Goal: Task Accomplishment & Management: Manage account settings

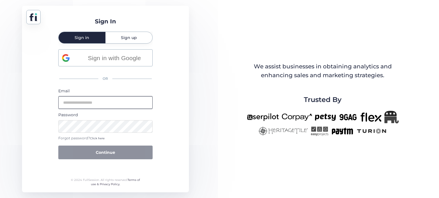
type input "**********"
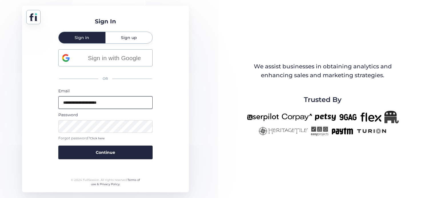
click at [121, 101] on input "**********" at bounding box center [105, 103] width 94 height 13
click at [38, 94] on div "**********" at bounding box center [105, 99] width 167 height 187
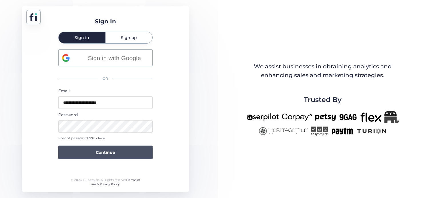
click at [111, 153] on span "Continue" at bounding box center [105, 153] width 19 height 6
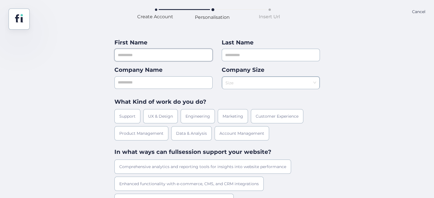
click at [163, 58] on input "text" at bounding box center [164, 55] width 98 height 13
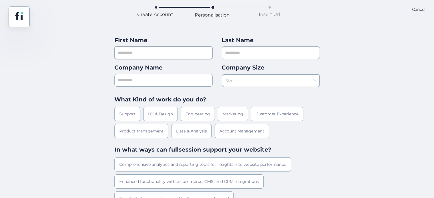
scroll to position [2, 0]
click at [125, 53] on input "******" at bounding box center [164, 53] width 98 height 13
type input "******"
click at [139, 85] on input "text" at bounding box center [164, 80] width 98 height 13
type input "*******"
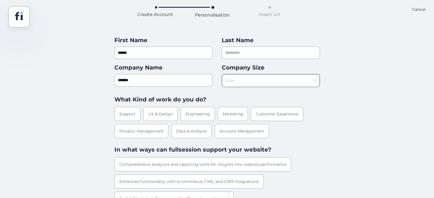
click at [247, 75] on input at bounding box center [269, 79] width 87 height 9
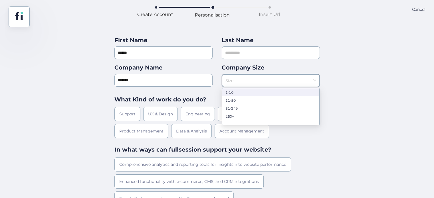
click at [246, 91] on div "1-10" at bounding box center [271, 92] width 90 height 4
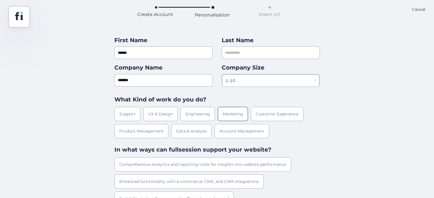
click at [234, 115] on div "Marketing" at bounding box center [233, 114] width 30 height 14
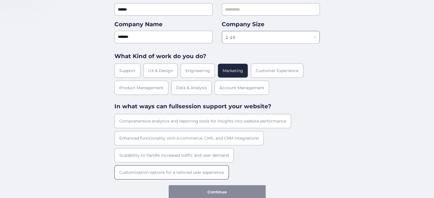
click at [140, 175] on div "Customisation options for a tailored user experience" at bounding box center [172, 173] width 115 height 14
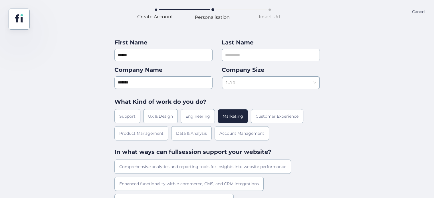
scroll to position [0, 0]
click at [241, 55] on input "text" at bounding box center [271, 55] width 98 height 13
type input "*"
click at [338, 79] on div "First Name ****** Last Name * Company Name ******* Company Size 1-10 What Kind …" at bounding box center [217, 137] width 434 height 215
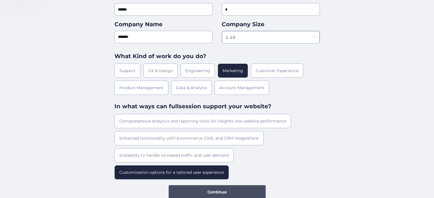
click at [234, 190] on button "Continue" at bounding box center [217, 193] width 97 height 14
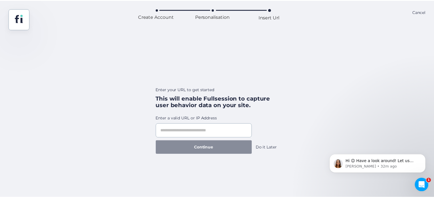
scroll to position [0, 0]
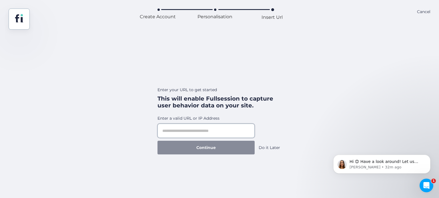
click at [218, 133] on input "text" at bounding box center [205, 131] width 97 height 14
click at [273, 147] on div "Do it Later" at bounding box center [268, 148] width 21 height 6
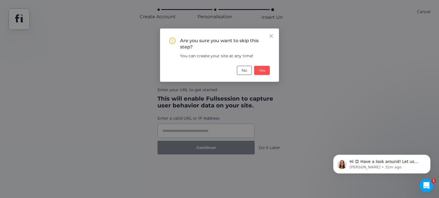
click at [245, 72] on span "No" at bounding box center [244, 70] width 6 height 6
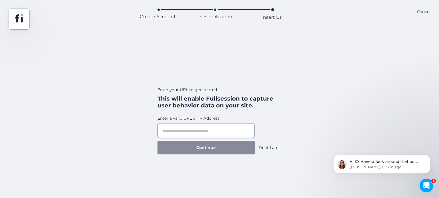
click at [168, 128] on input "text" at bounding box center [205, 131] width 97 height 14
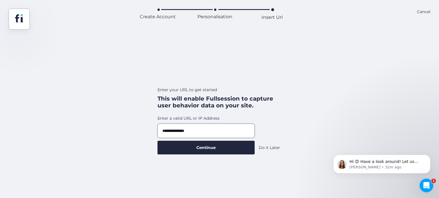
type input "**********"
click at [327, 128] on div "**********" at bounding box center [219, 93] width 439 height 127
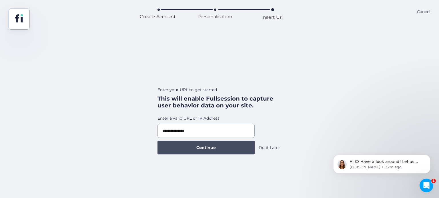
click at [202, 149] on span "Continue" at bounding box center [205, 148] width 19 height 6
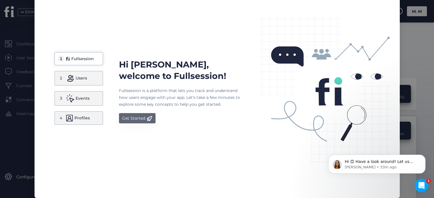
click at [135, 117] on div "Get Started" at bounding box center [133, 118] width 23 height 7
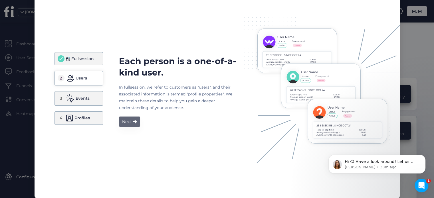
click at [126, 123] on div "Next" at bounding box center [126, 122] width 9 height 7
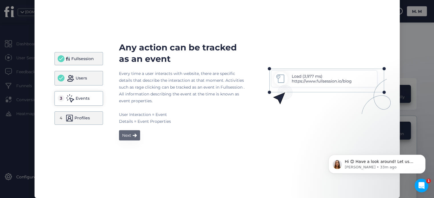
click at [129, 135] on button "Next" at bounding box center [129, 136] width 21 height 10
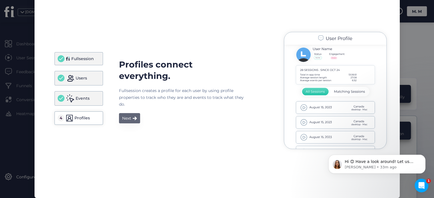
click at [126, 119] on div "Next" at bounding box center [126, 118] width 9 height 7
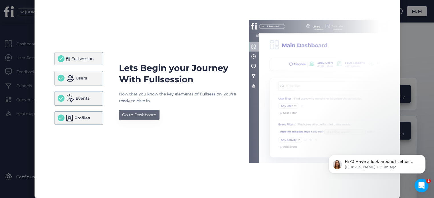
click at [137, 113] on div "Go to Dashboard" at bounding box center [139, 115] width 34 height 7
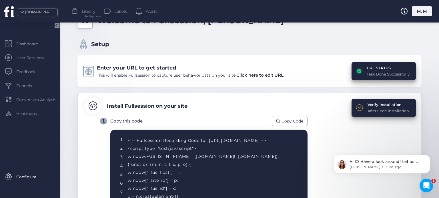
scroll to position [23, 0]
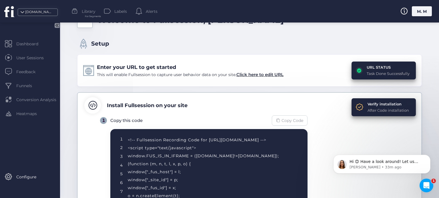
click at [288, 119] on span "Copy Code" at bounding box center [292, 121] width 22 height 6
click at [294, 120] on span "Copy Code" at bounding box center [292, 121] width 22 height 6
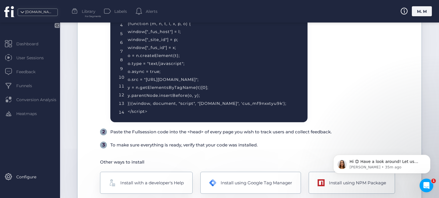
scroll to position [189, 0]
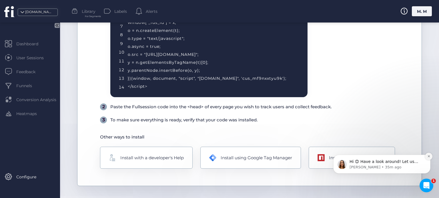
click at [429, 158] on icon "Dismiss notification" at bounding box center [428, 156] width 3 height 3
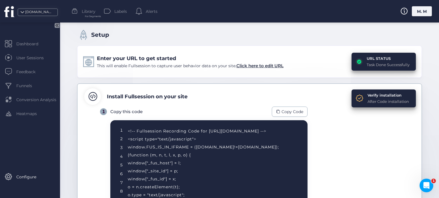
scroll to position [32, 0]
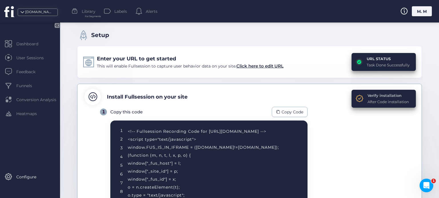
click at [375, 94] on div "Verify installation" at bounding box center [387, 96] width 41 height 6
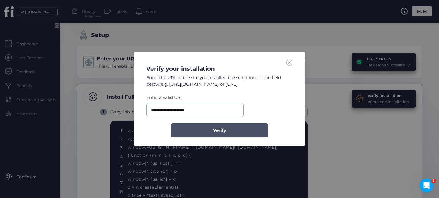
click at [224, 132] on span "Verify" at bounding box center [219, 130] width 13 height 7
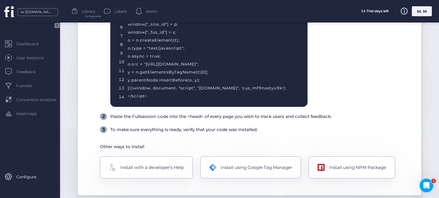
scroll to position [195, 0]
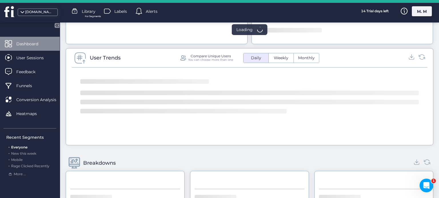
scroll to position [195, 0]
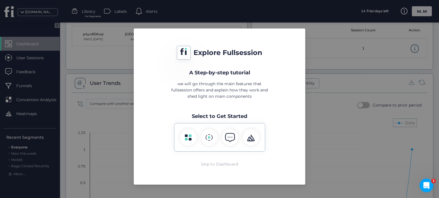
click at [212, 165] on div "Skip to Dashboard" at bounding box center [219, 164] width 37 height 6
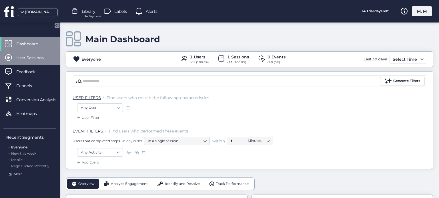
click at [24, 56] on span "User Sessions" at bounding box center [34, 58] width 36 height 6
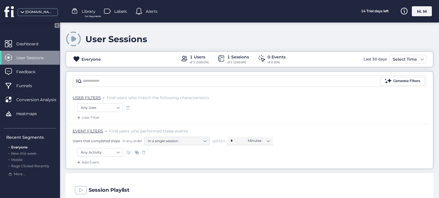
scroll to position [58, 0]
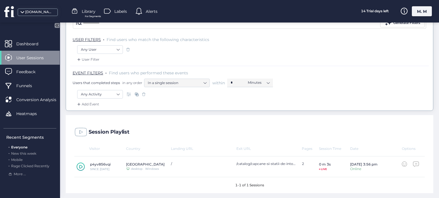
click at [83, 166] on icon at bounding box center [81, 167] width 8 height 9
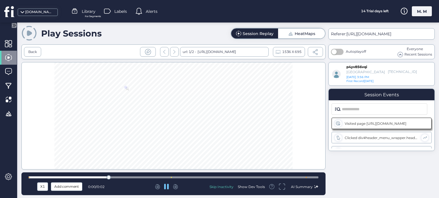
click at [170, 134] on div at bounding box center [173, 116] width 304 height 108
click at [166, 189] on icon at bounding box center [166, 187] width 5 height 5
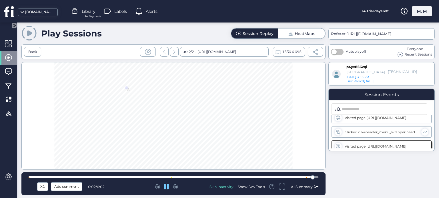
scroll to position [9, 0]
click at [35, 52] on div "Back" at bounding box center [32, 51] width 9 height 5
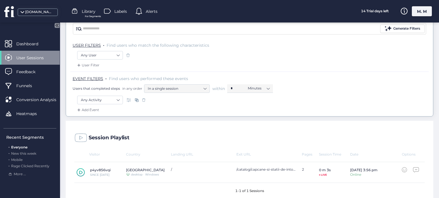
scroll to position [58, 0]
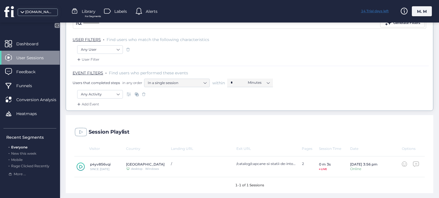
click at [373, 11] on div "14 Trial days left" at bounding box center [374, 11] width 43 height 10
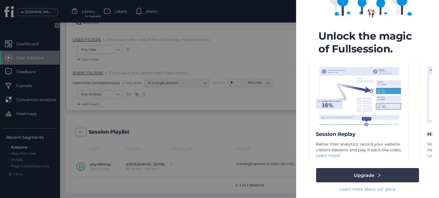
click at [376, 174] on icon at bounding box center [378, 175] width 5 height 5
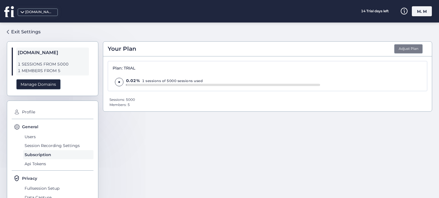
click at [405, 51] on button "Adjust Plan" at bounding box center [408, 49] width 29 height 10
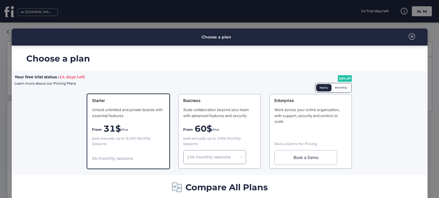
click at [337, 87] on div "Monthly" at bounding box center [340, 87] width 19 height 7
click at [409, 37] on span at bounding box center [411, 36] width 6 height 6
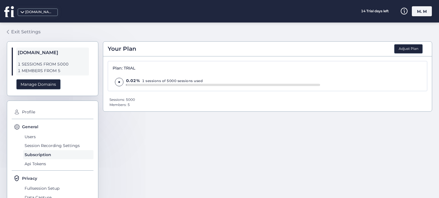
click at [13, 30] on div "Exit Settings" at bounding box center [25, 31] width 29 height 7
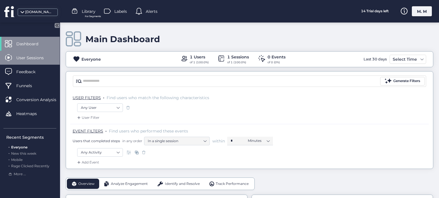
click at [34, 56] on span "User Sessions" at bounding box center [34, 58] width 36 height 6
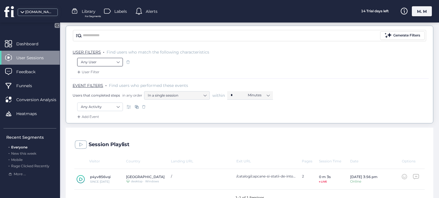
scroll to position [47, 0]
click at [115, 104] on nz-select-item "Any Activity" at bounding box center [100, 106] width 38 height 9
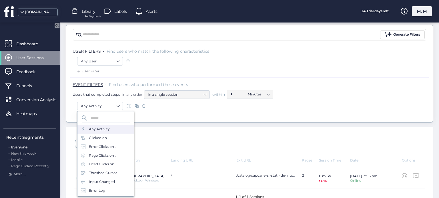
click at [170, 113] on div "Add Event" at bounding box center [249, 117] width 358 height 9
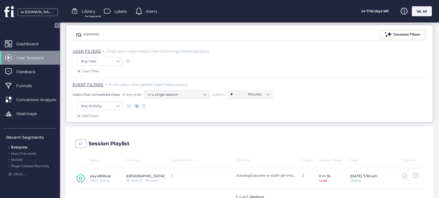
scroll to position [58, 0]
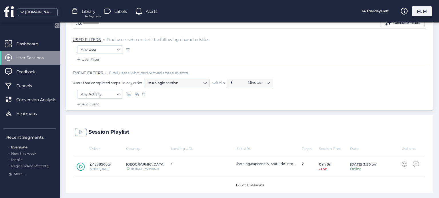
click at [29, 56] on span "User Sessions" at bounding box center [34, 58] width 36 height 6
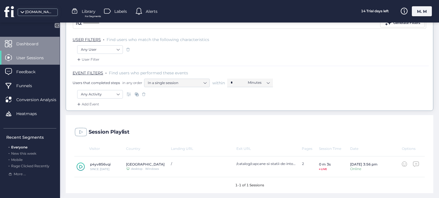
click at [23, 43] on span "Dashboard" at bounding box center [31, 44] width 31 height 6
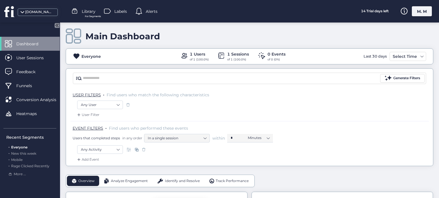
scroll to position [2, 0]
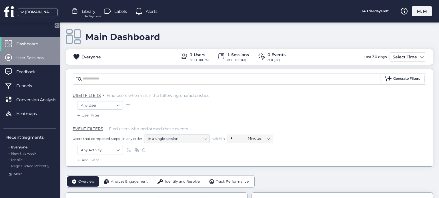
click at [35, 59] on span "User Sessions" at bounding box center [34, 58] width 36 height 6
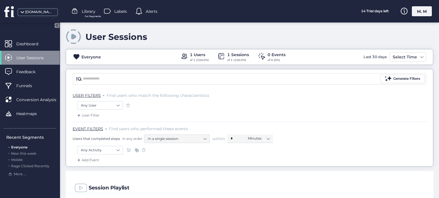
click at [35, 59] on span "User Sessions" at bounding box center [34, 58] width 36 height 6
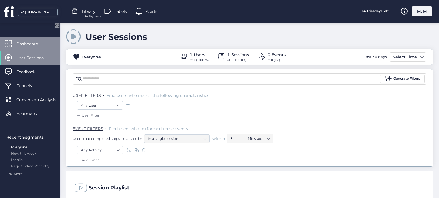
click at [29, 43] on span "Dashboard" at bounding box center [31, 44] width 31 height 6
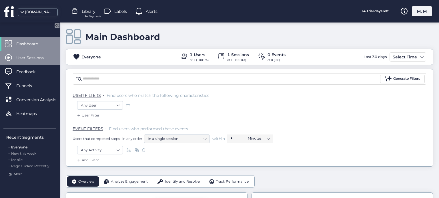
click at [30, 57] on span "User Sessions" at bounding box center [34, 58] width 36 height 6
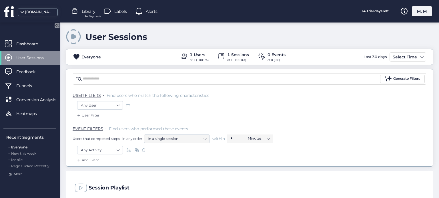
scroll to position [58, 0]
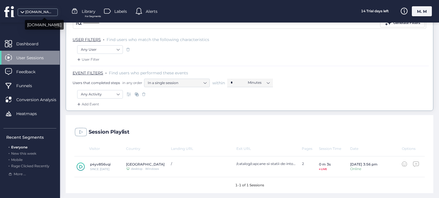
click at [39, 12] on div "[DOMAIN_NAME]" at bounding box center [39, 11] width 29 height 5
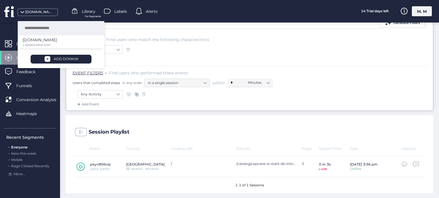
click at [210, 11] on div "[DOMAIN_NAME] Library For Segments Labels Alerts 14 Trial days left M. M" at bounding box center [219, 11] width 439 height 23
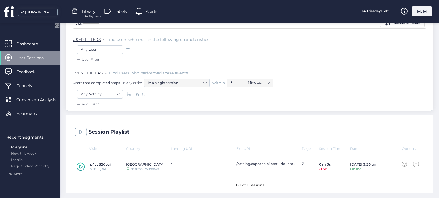
click at [151, 12] on span "Alerts" at bounding box center [152, 11] width 12 height 6
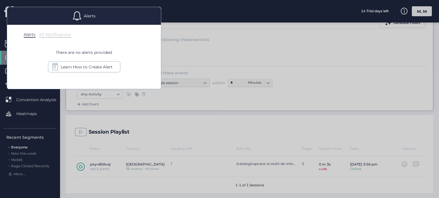
click at [91, 52] on span "There are no alerts provided." at bounding box center [84, 52] width 57 height 6
click at [54, 35] on div "All Notifications" at bounding box center [55, 35] width 32 height 6
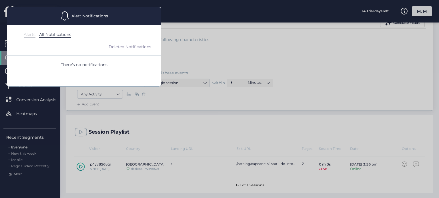
click at [30, 35] on div "Alerts" at bounding box center [30, 35] width 12 height 6
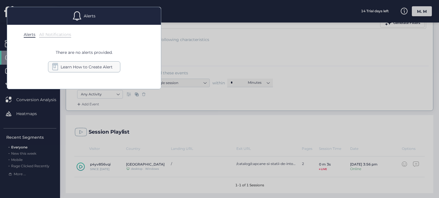
click at [87, 66] on span "Learn How to Create Alert" at bounding box center [87, 67] width 52 height 6
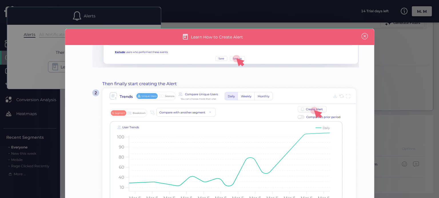
scroll to position [0, 0]
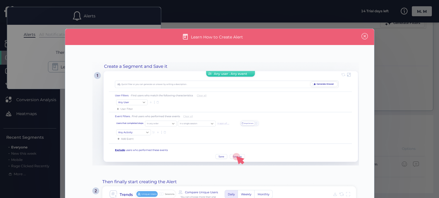
click at [363, 39] on span at bounding box center [364, 36] width 6 height 6
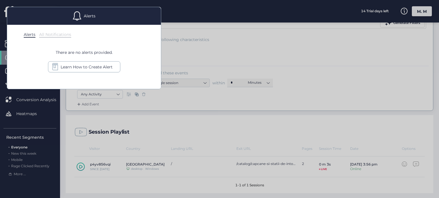
click at [204, 51] on div at bounding box center [219, 99] width 439 height 198
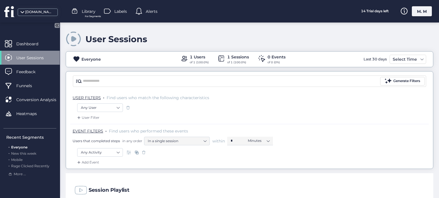
click at [22, 145] on div ". Everyone" at bounding box center [31, 147] width 50 height 5
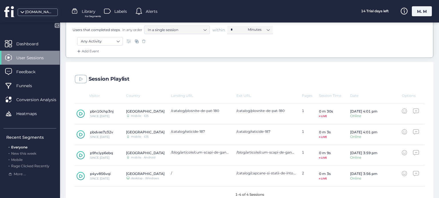
scroll to position [121, 0]
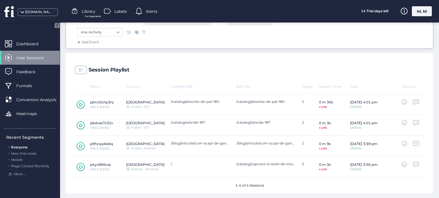
click at [78, 144] on icon at bounding box center [81, 146] width 8 height 9
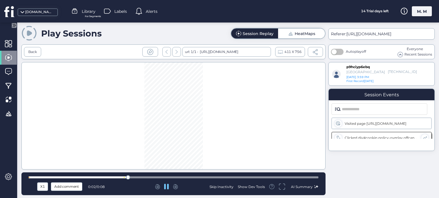
scroll to position [4, 0]
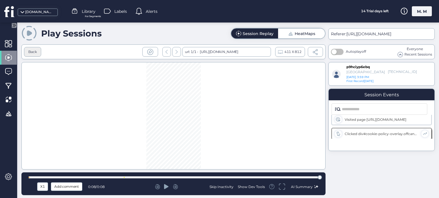
click at [38, 47] on div "Back" at bounding box center [32, 52] width 17 height 10
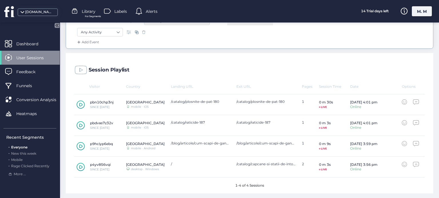
scroll to position [120, 0]
click at [81, 165] on icon at bounding box center [81, 167] width 8 height 9
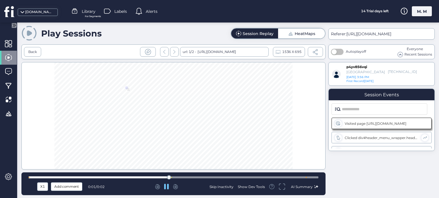
scroll to position [6, 0]
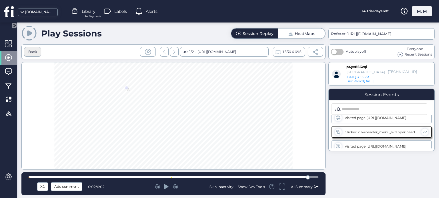
click at [32, 54] on div "Back" at bounding box center [32, 51] width 9 height 5
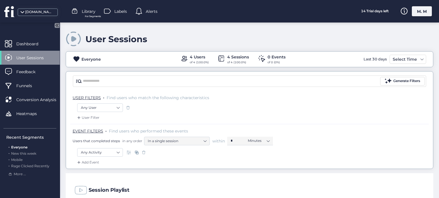
scroll to position [121, 0]
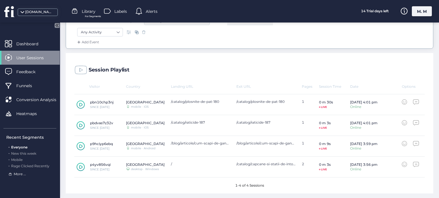
click at [23, 176] on span "More ..." at bounding box center [20, 174] width 12 height 5
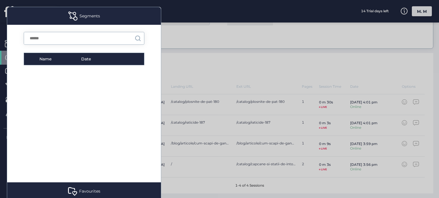
click at [182, 23] on div at bounding box center [219, 99] width 439 height 198
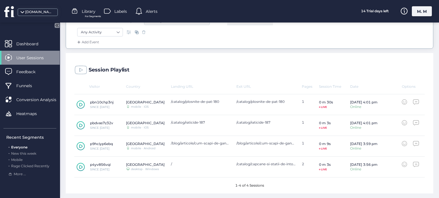
click at [18, 149] on span "Everyone" at bounding box center [19, 147] width 16 height 4
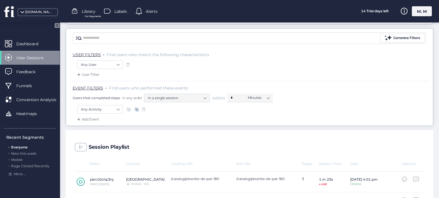
scroll to position [43, 0]
click at [5, 182] on div "Configure" at bounding box center [30, 188] width 60 height 14
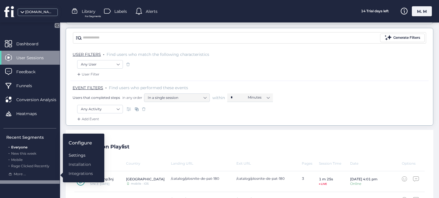
click at [78, 155] on div "Settings" at bounding box center [81, 156] width 24 height 6
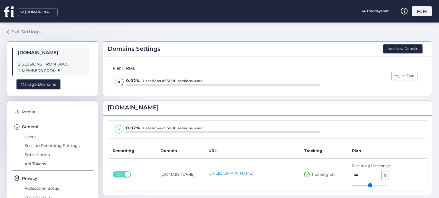
click at [18, 29] on div "Exit Settings" at bounding box center [25, 31] width 29 height 7
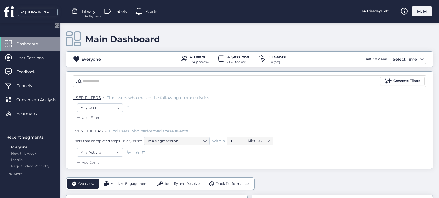
click at [29, 44] on span "Dashboard" at bounding box center [31, 44] width 31 height 6
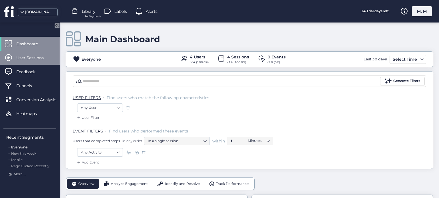
click at [33, 56] on span "User Sessions" at bounding box center [34, 58] width 36 height 6
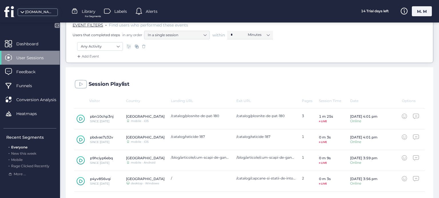
scroll to position [121, 0]
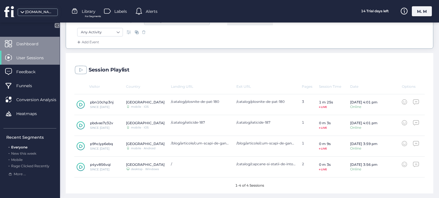
click at [19, 42] on span "Dashboard" at bounding box center [31, 44] width 31 height 6
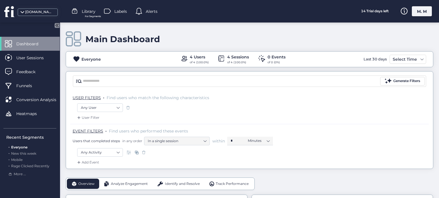
click at [76, 57] on span at bounding box center [76, 59] width 7 height 7
click at [93, 10] on span "Library" at bounding box center [89, 11] width 14 height 6
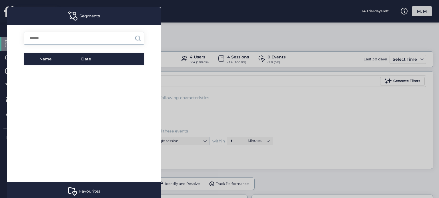
click at [65, 37] on input "text" at bounding box center [79, 38] width 111 height 12
click at [44, 63] on div "Name Date" at bounding box center [84, 59] width 121 height 13
click at [91, 189] on div "Favourites" at bounding box center [89, 192] width 21 height 6
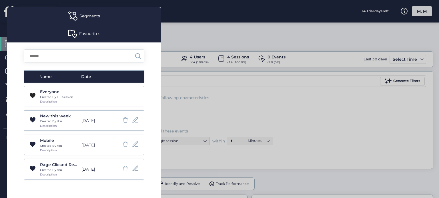
click at [67, 98] on div "Created By FullSession" at bounding box center [59, 97] width 38 height 5
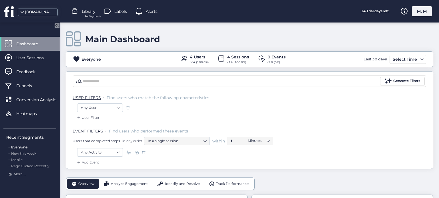
click at [150, 9] on span "Alerts" at bounding box center [152, 11] width 12 height 6
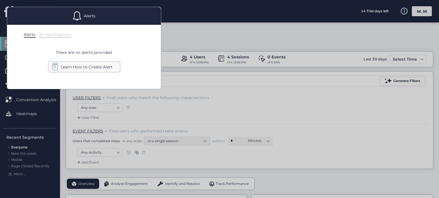
click at [85, 66] on span "Learn How to Create Alert" at bounding box center [87, 67] width 52 height 6
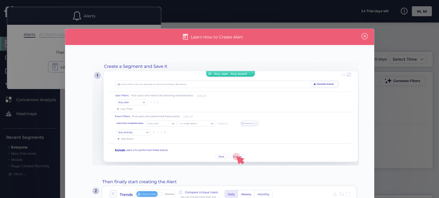
click at [363, 34] on span at bounding box center [364, 36] width 6 height 6
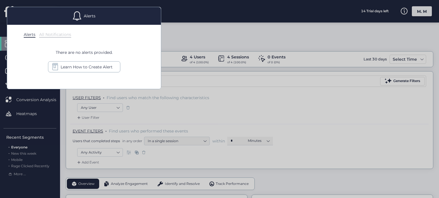
click at [195, 31] on div at bounding box center [219, 99] width 439 height 198
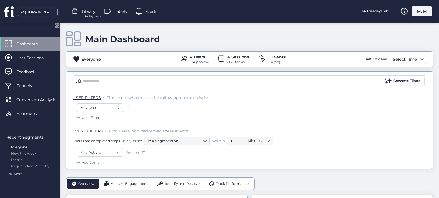
click at [90, 17] on span "For Segments" at bounding box center [93, 17] width 16 height 4
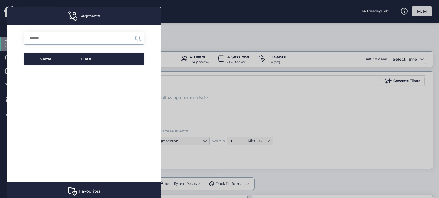
click at [88, 81] on div at bounding box center [84, 119] width 121 height 100
click at [37, 57] on div "Name Date" at bounding box center [84, 59] width 121 height 13
click at [42, 43] on input "text" at bounding box center [79, 38] width 111 height 12
click at [81, 14] on div "Segments" at bounding box center [89, 16] width 21 height 6
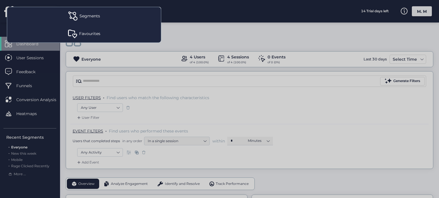
click at [92, 16] on div "Segments" at bounding box center [89, 16] width 21 height 6
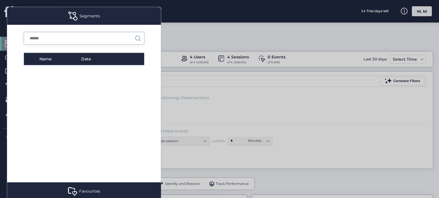
click at [93, 17] on div "Segments" at bounding box center [89, 16] width 21 height 6
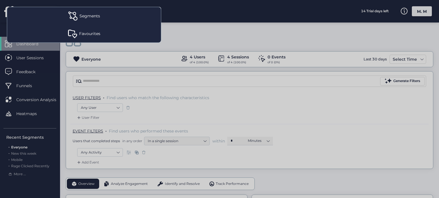
click at [95, 34] on div "Favourites" at bounding box center [89, 34] width 21 height 6
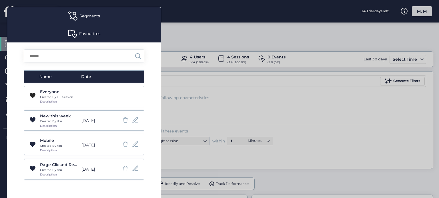
click at [95, 34] on div "Favourites" at bounding box center [89, 34] width 21 height 6
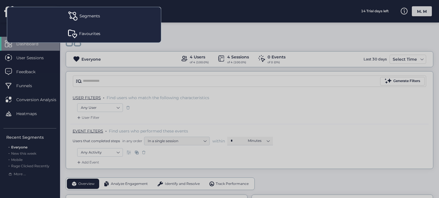
click at [90, 13] on div "Segments" at bounding box center [89, 16] width 21 height 6
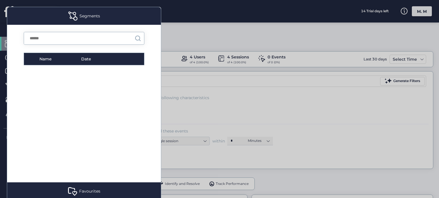
click at [90, 13] on div "Segments" at bounding box center [89, 16] width 21 height 6
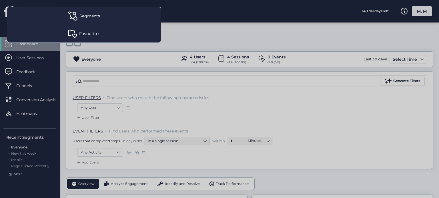
click at [183, 9] on div at bounding box center [219, 99] width 439 height 198
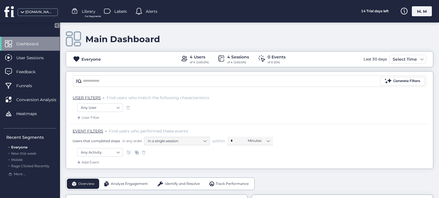
click at [32, 141] on div "Recent Segments" at bounding box center [31, 138] width 50 height 6
click at [22, 9] on div "[DOMAIN_NAME]" at bounding box center [38, 12] width 40 height 7
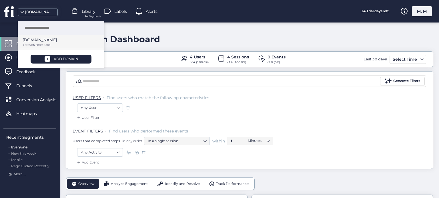
click at [46, 45] on p "1 SESSION FROM 5000" at bounding box center [59, 45] width 73 height 3
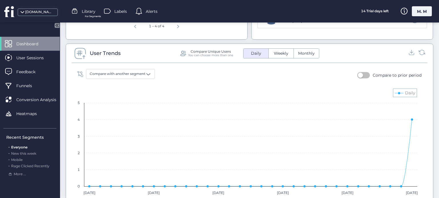
scroll to position [273, 0]
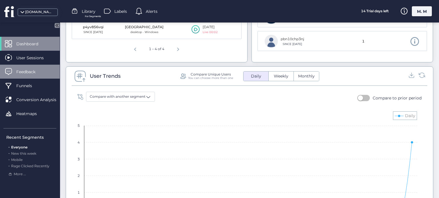
click at [30, 70] on span "Feedback" at bounding box center [30, 72] width 28 height 6
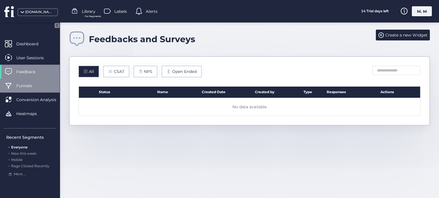
click at [29, 88] on span "Funnels" at bounding box center [28, 86] width 24 height 6
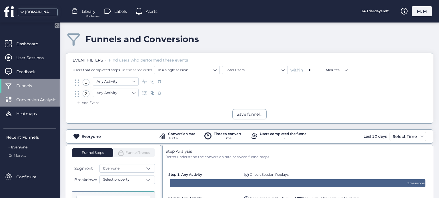
click at [33, 99] on span "Conversion Analysis" at bounding box center [40, 100] width 49 height 6
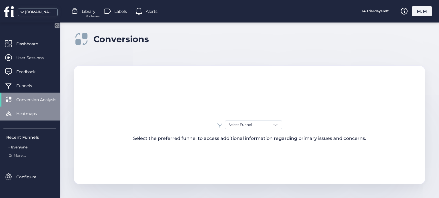
click at [34, 111] on span "Heatmaps" at bounding box center [30, 114] width 29 height 6
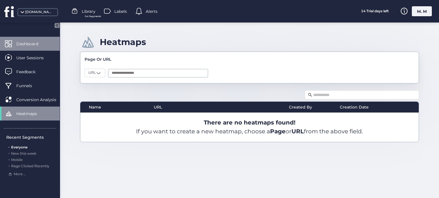
click at [32, 46] on span "Dashboard" at bounding box center [31, 44] width 31 height 6
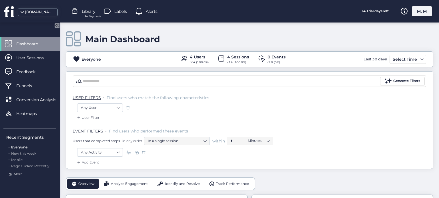
click at [132, 59] on div "Everyone 4 Users of 4 (100.0%) 4 Sessions of 4 (100.0%) 0 Events of 0 (0%) Last…" at bounding box center [249, 59] width 367 height 11
click at [88, 59] on div "Everyone" at bounding box center [90, 59] width 19 height 6
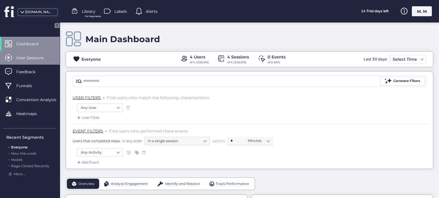
click at [24, 57] on span "User Sessions" at bounding box center [34, 58] width 36 height 6
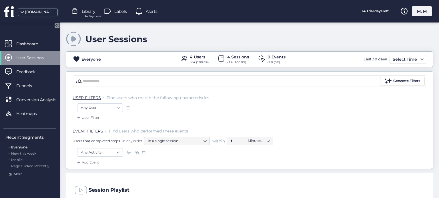
click at [34, 57] on span "User Sessions" at bounding box center [34, 58] width 36 height 6
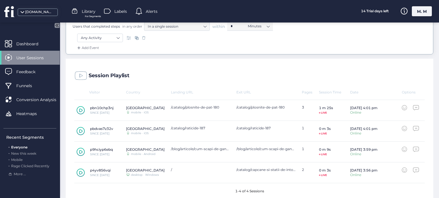
scroll to position [121, 0]
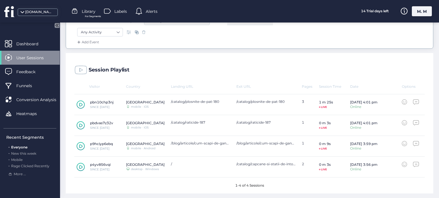
click at [22, 148] on span "Everyone" at bounding box center [19, 147] width 16 height 4
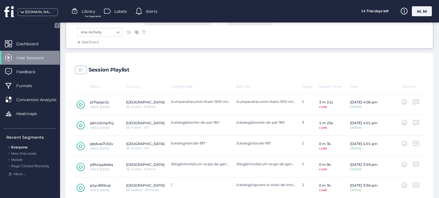
scroll to position [142, 0]
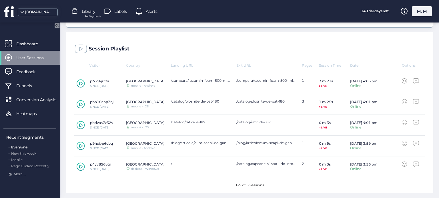
click at [79, 83] on icon at bounding box center [80, 84] width 3 height 4
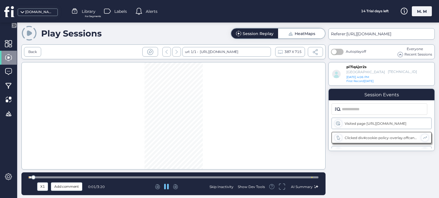
scroll to position [6, 0]
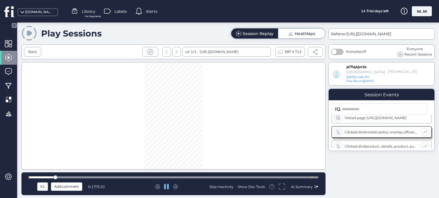
click at [224, 188] on div "Skip Inactivity" at bounding box center [221, 187] width 24 height 5
click at [221, 186] on div "Skip Inactivity" at bounding box center [221, 187] width 24 height 5
click at [148, 178] on div at bounding box center [174, 178] width 290 height 2
click at [246, 179] on div at bounding box center [174, 178] width 290 height 4
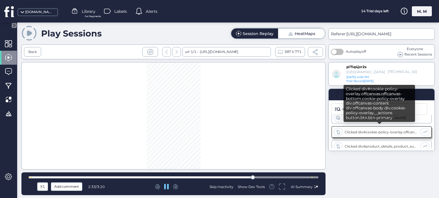
scroll to position [9, 0]
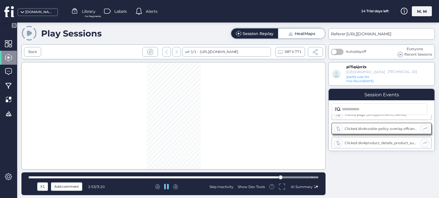
click at [308, 178] on div at bounding box center [174, 178] width 290 height 2
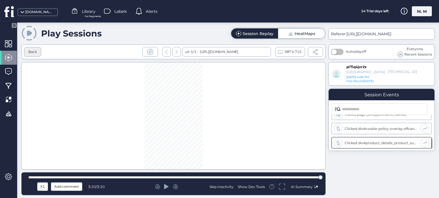
click at [33, 53] on div "Back" at bounding box center [32, 51] width 9 height 5
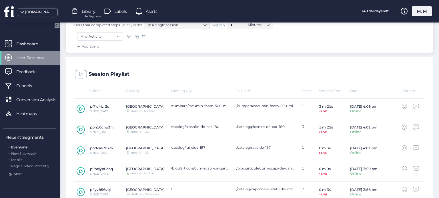
scroll to position [116, 0]
click at [79, 131] on icon at bounding box center [80, 131] width 3 height 4
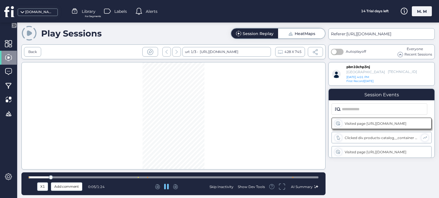
click at [220, 188] on div "Skip Inactivity" at bounding box center [221, 187] width 24 height 5
click at [289, 176] on div at bounding box center [174, 178] width 290 height 4
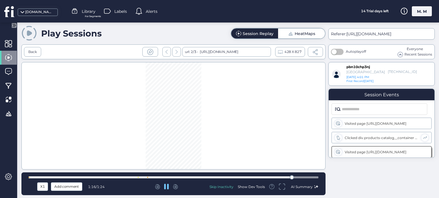
scroll to position [15, 0]
click at [31, 51] on div "Back" at bounding box center [32, 51] width 9 height 5
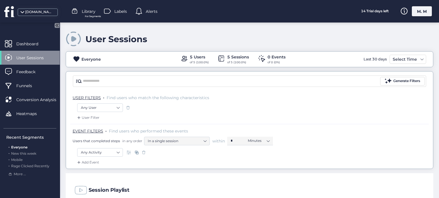
click at [30, 54] on div "User Sessions" at bounding box center [30, 58] width 60 height 14
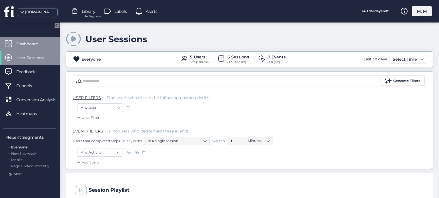
click at [29, 43] on span "Dashboard" at bounding box center [31, 44] width 31 height 6
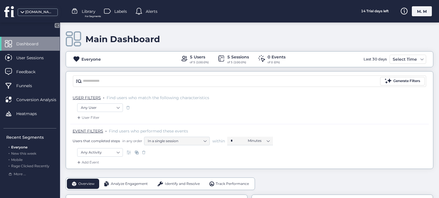
click at [28, 146] on div ". Everyone" at bounding box center [31, 147] width 50 height 5
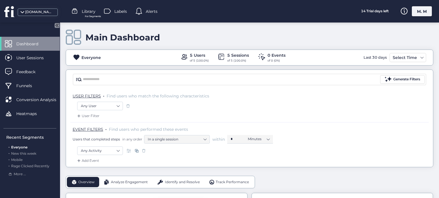
scroll to position [1, 0]
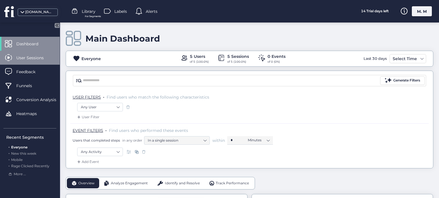
click at [33, 56] on span "User Sessions" at bounding box center [34, 58] width 36 height 6
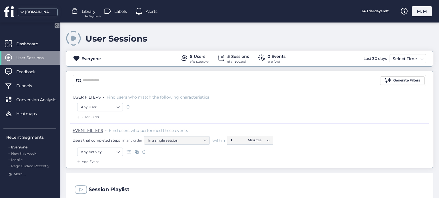
scroll to position [142, 0]
click at [32, 57] on span "User Sessions" at bounding box center [34, 58] width 36 height 6
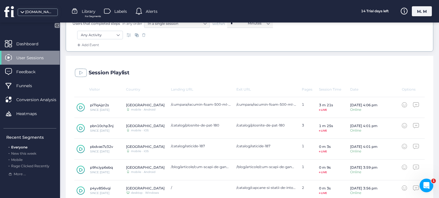
scroll to position [117, 0]
click at [10, 184] on span at bounding box center [8, 187] width 7 height 7
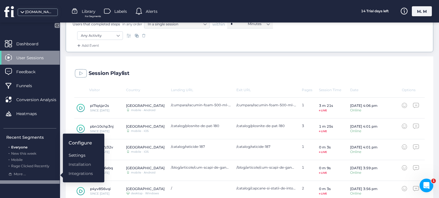
click at [78, 155] on div "Settings" at bounding box center [81, 156] width 24 height 6
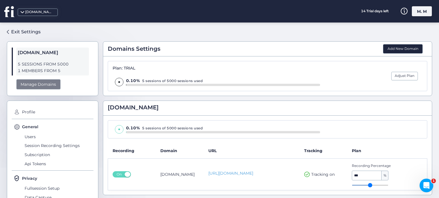
click at [45, 85] on div "Manage Domains" at bounding box center [38, 84] width 44 height 11
click at [298, 66] on div "Plan: TRIAL" at bounding box center [216, 68] width 207 height 5
click at [419, 10] on div "M. M" at bounding box center [422, 11] width 20 height 10
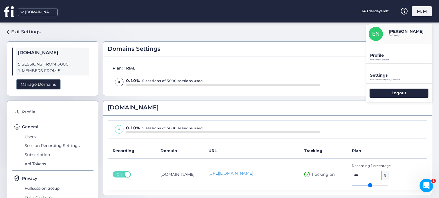
click at [386, 73] on p "Settings" at bounding box center [401, 75] width 62 height 5
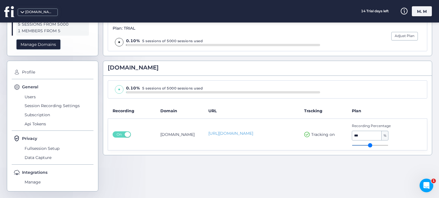
scroll to position [42, 0]
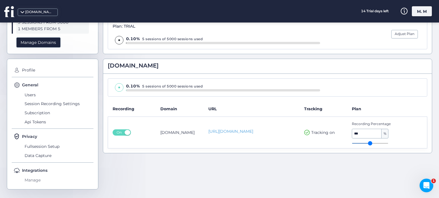
click at [36, 180] on span "Manage" at bounding box center [58, 180] width 70 height 9
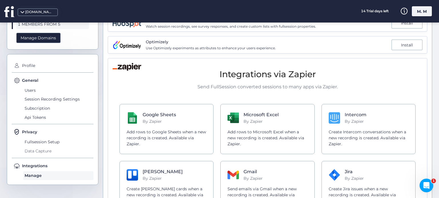
scroll to position [47, 0]
click at [27, 64] on span "Profile" at bounding box center [57, 65] width 73 height 9
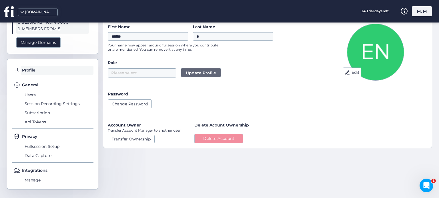
click at [222, 137] on button "Delete Account" at bounding box center [218, 139] width 49 height 10
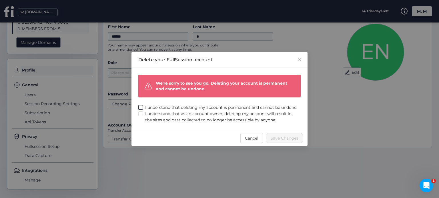
click at [179, 105] on span "I understand that deleting my account is permanent and cannot be undone." at bounding box center [221, 108] width 157 height 6
click at [168, 115] on span "I understand that as an account owner, deleting my account will result in the s…" at bounding box center [222, 117] width 158 height 13
click at [276, 142] on span "Save Changes" at bounding box center [284, 138] width 28 height 6
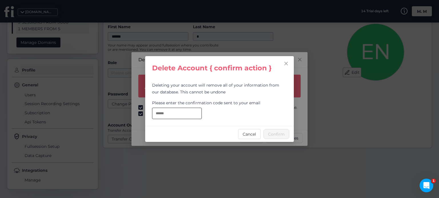
click at [182, 114] on input "text" at bounding box center [177, 113] width 50 height 11
paste input "**********"
type input "**********"
click at [269, 138] on button "Confirm" at bounding box center [276, 134] width 26 height 10
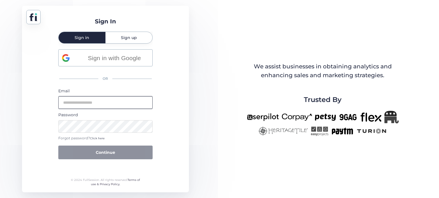
type input "**********"
